Goal: Information Seeking & Learning: Find contact information

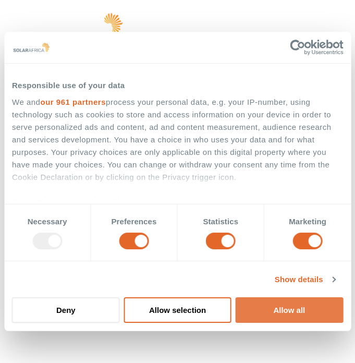
click at [274, 314] on button "Allow all" at bounding box center [289, 310] width 108 height 26
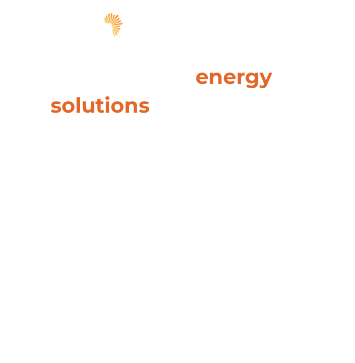
click at [315, 28] on span "hello" at bounding box center [316, 27] width 16 height 16
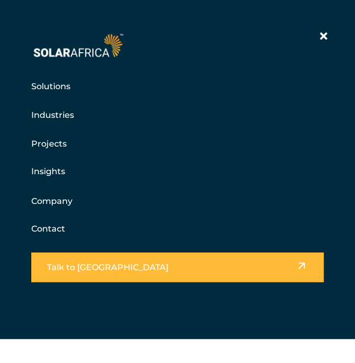
click at [46, 230] on link "Contact" at bounding box center [48, 229] width 34 height 10
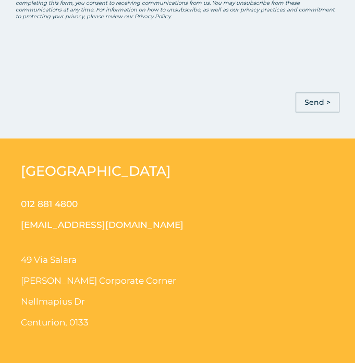
scroll to position [747, 0]
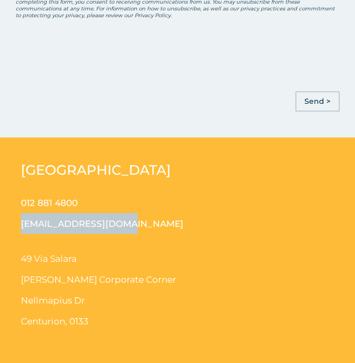
drag, startPoint x: 117, startPoint y: 222, endPoint x: 13, endPoint y: 220, distance: 104.8
click at [13, 220] on div "[GEOGRAPHIC_DATA] 012 881 4800 [EMAIL_ADDRESS][DOMAIN_NAME] [STREET_ADDRESS][PE…" at bounding box center [177, 251] width 355 height 229
copy link "[EMAIL_ADDRESS][DOMAIN_NAME]"
